Goal: Entertainment & Leisure: Consume media (video, audio)

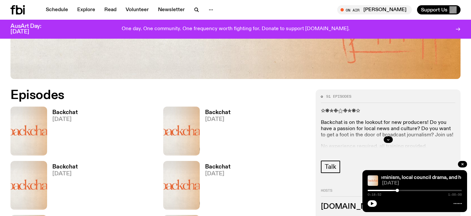
scroll to position [285, 0]
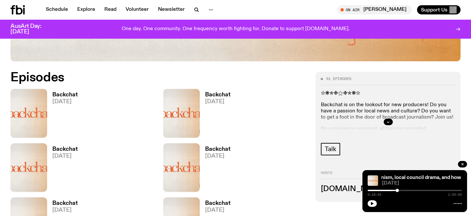
click at [64, 95] on h3 "Backchat" at bounding box center [65, 95] width 26 height 6
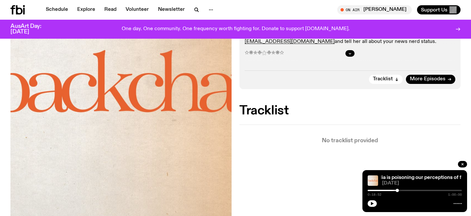
scroll to position [29, 0]
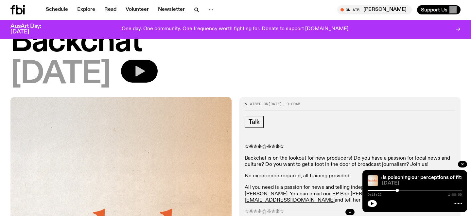
click at [145, 81] on button "button" at bounding box center [139, 71] width 37 height 23
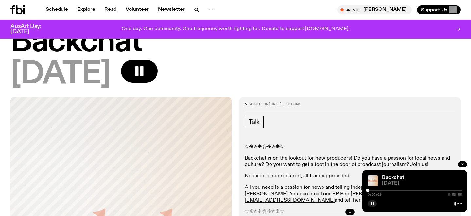
click at [388, 190] on div at bounding box center [415, 189] width 94 height 1
click at [395, 190] on div at bounding box center [415, 189] width 94 height 1
click at [399, 190] on div at bounding box center [415, 189] width 94 height 1
click at [400, 190] on div at bounding box center [415, 189] width 94 height 1
click at [404, 191] on div "0:20:50 0:59:59" at bounding box center [415, 192] width 94 height 8
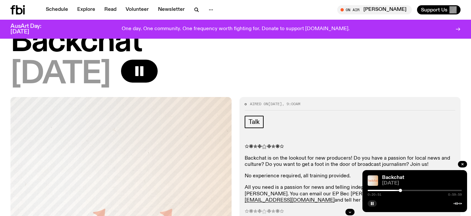
click at [413, 190] on div at bounding box center [415, 189] width 94 height 1
click at [416, 190] on div at bounding box center [415, 189] width 94 height 1
click at [418, 191] on div "0:30:38 0:59:59" at bounding box center [415, 192] width 94 height 8
click at [418, 190] on div at bounding box center [415, 189] width 94 height 1
click at [420, 190] on div at bounding box center [415, 189] width 94 height 1
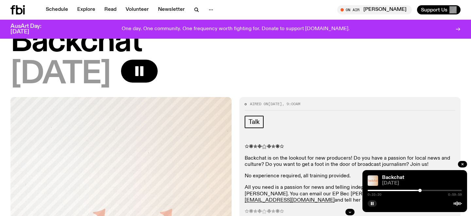
click at [422, 190] on div at bounding box center [415, 189] width 94 height 1
click at [424, 190] on div at bounding box center [415, 189] width 94 height 1
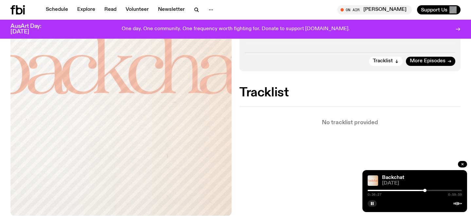
scroll to position [239, 0]
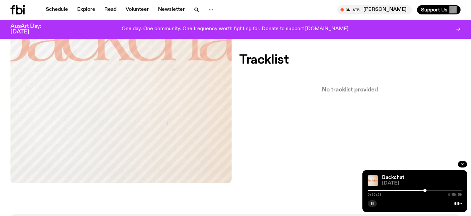
click at [372, 201] on button "button" at bounding box center [372, 203] width 9 height 7
